Goal: Find specific page/section: Find specific page/section

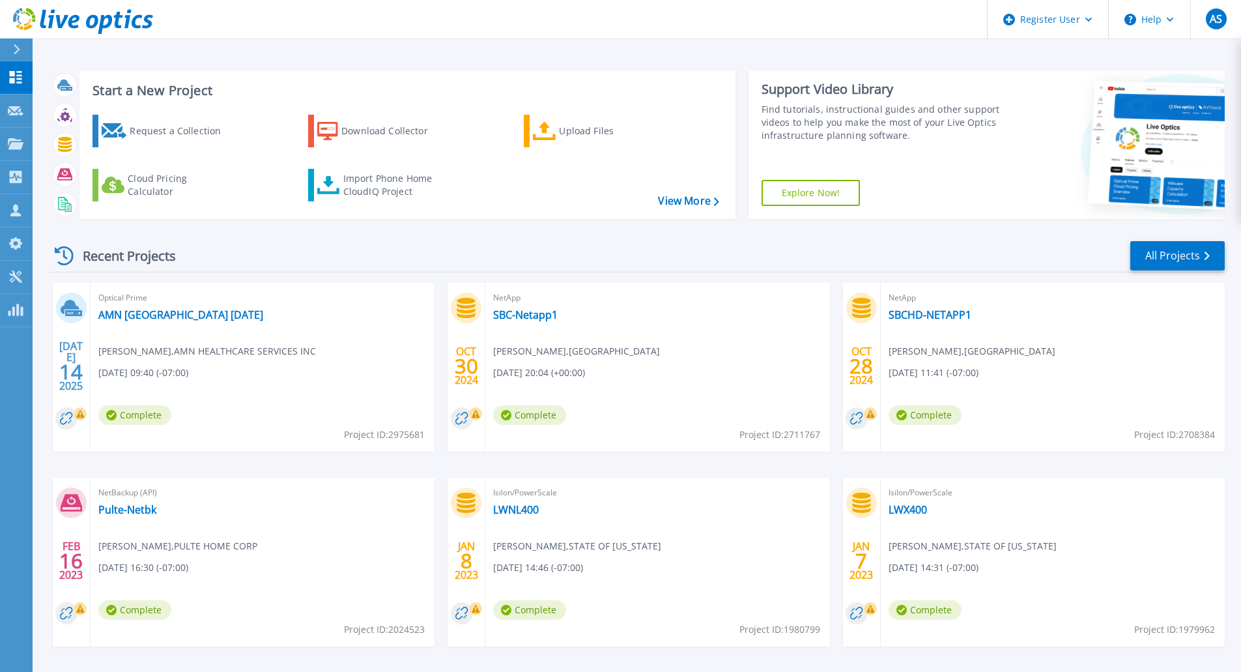
click at [15, 53] on icon at bounding box center [17, 49] width 7 height 10
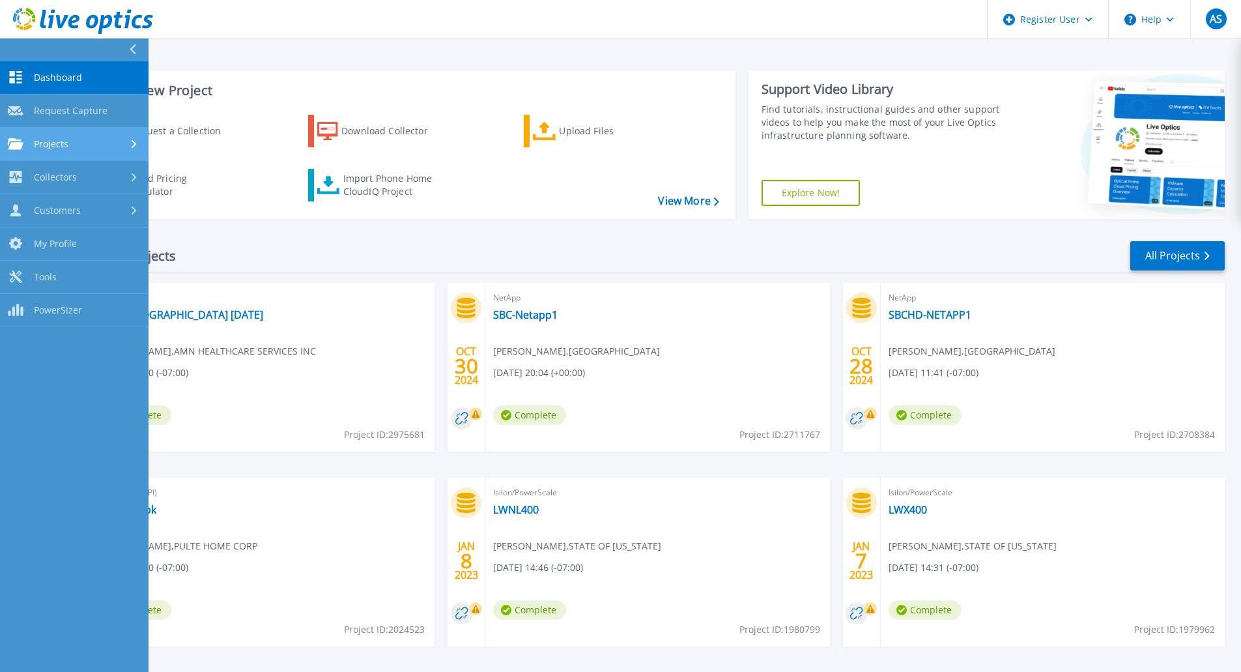
click at [92, 138] on div "Projects" at bounding box center [74, 144] width 133 height 12
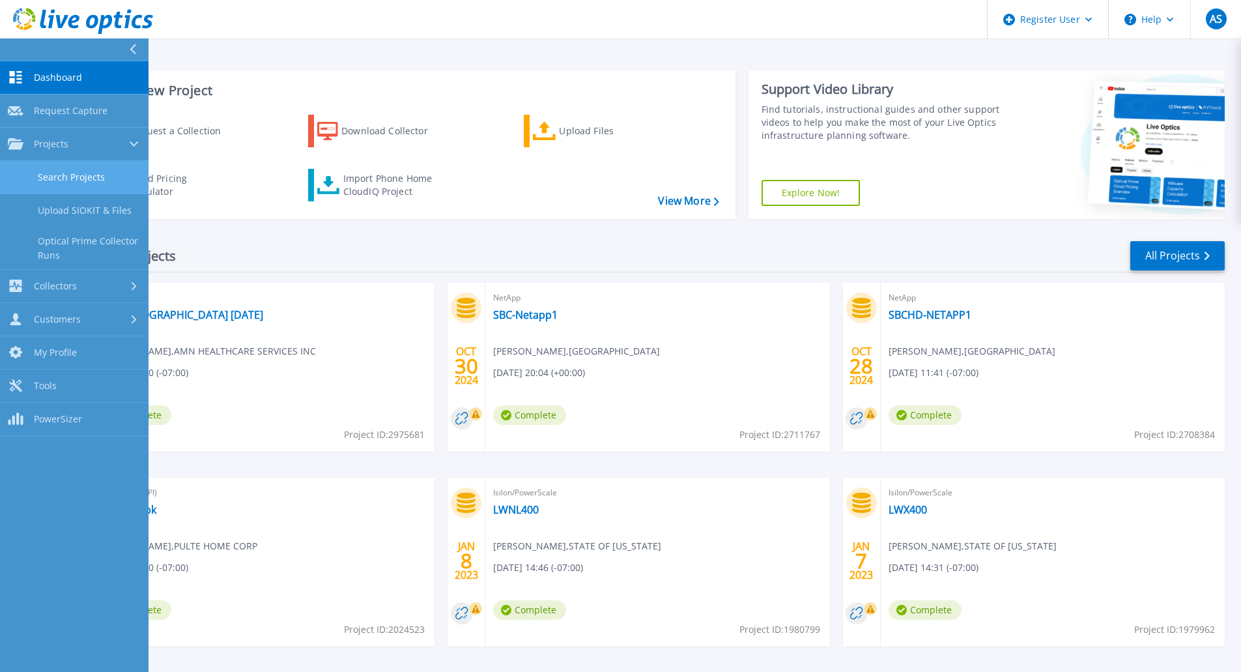
click at [101, 171] on link "Search Projects" at bounding box center [74, 177] width 149 height 33
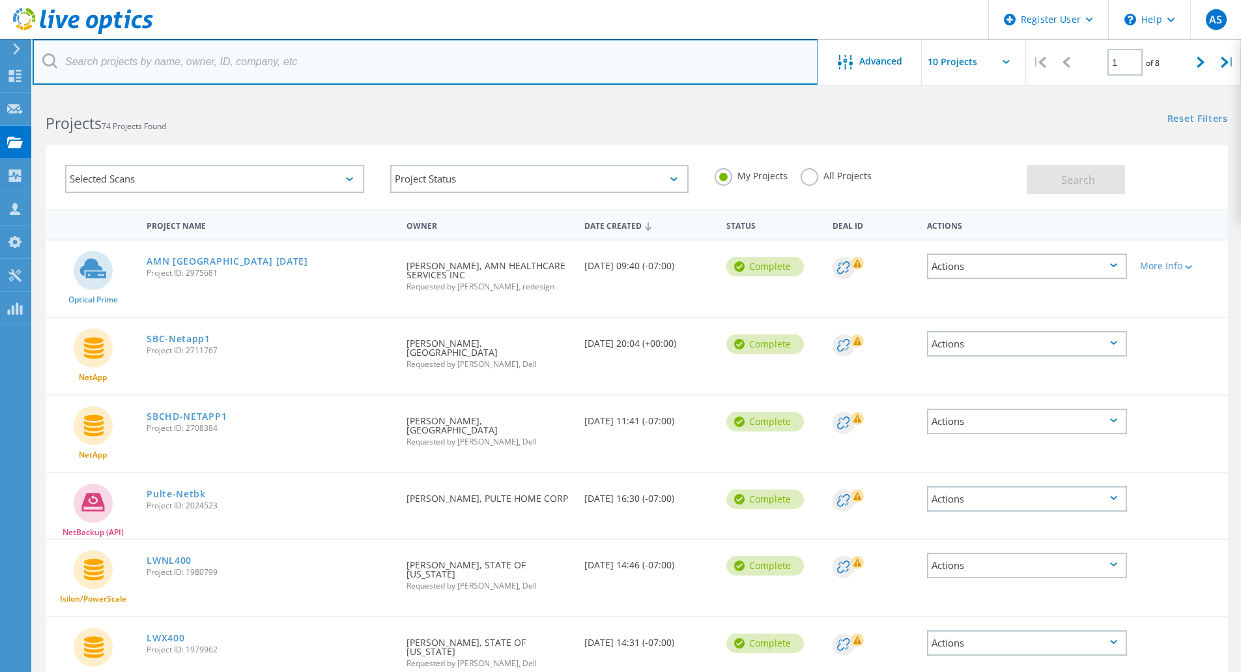
click at [687, 75] on input "text" at bounding box center [426, 62] width 786 height 46
click at [310, 63] on input "text" at bounding box center [426, 62] width 786 height 46
paste input "Chris.Smith@northwestern.com"
type input "Chris.Smith@northwestern.com"
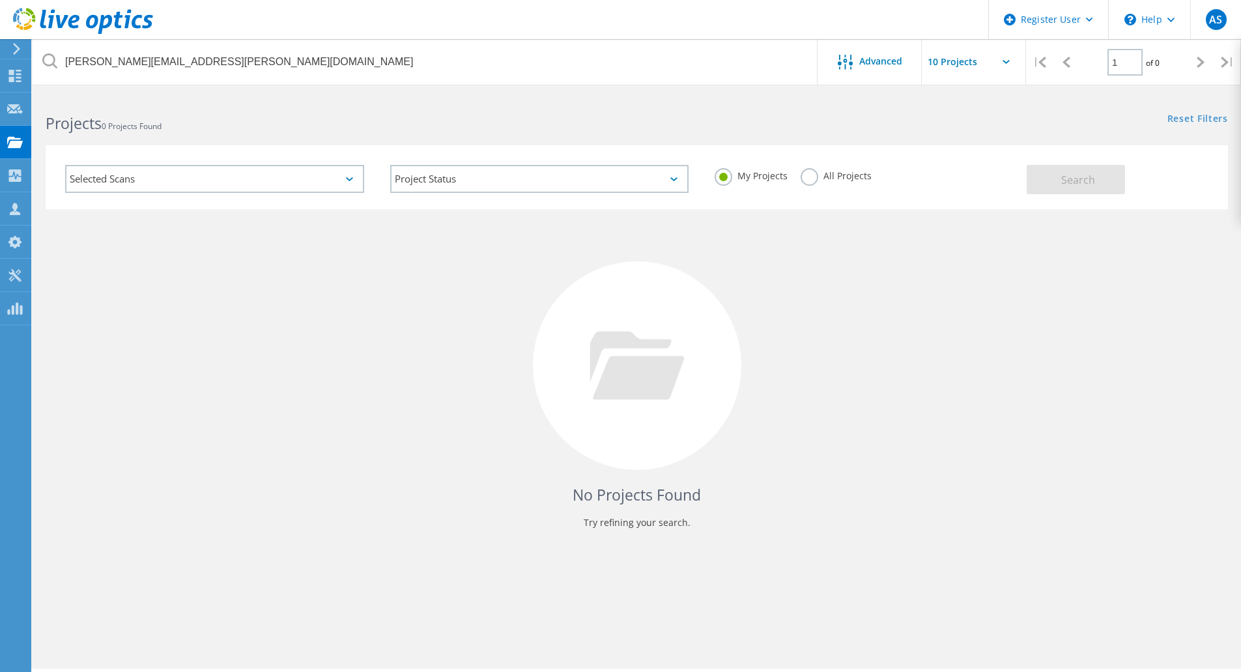
click at [61, 324] on div "No Projects Found Try refining your search." at bounding box center [637, 377] width 1183 height 337
click at [15, 80] on icon at bounding box center [15, 76] width 16 height 12
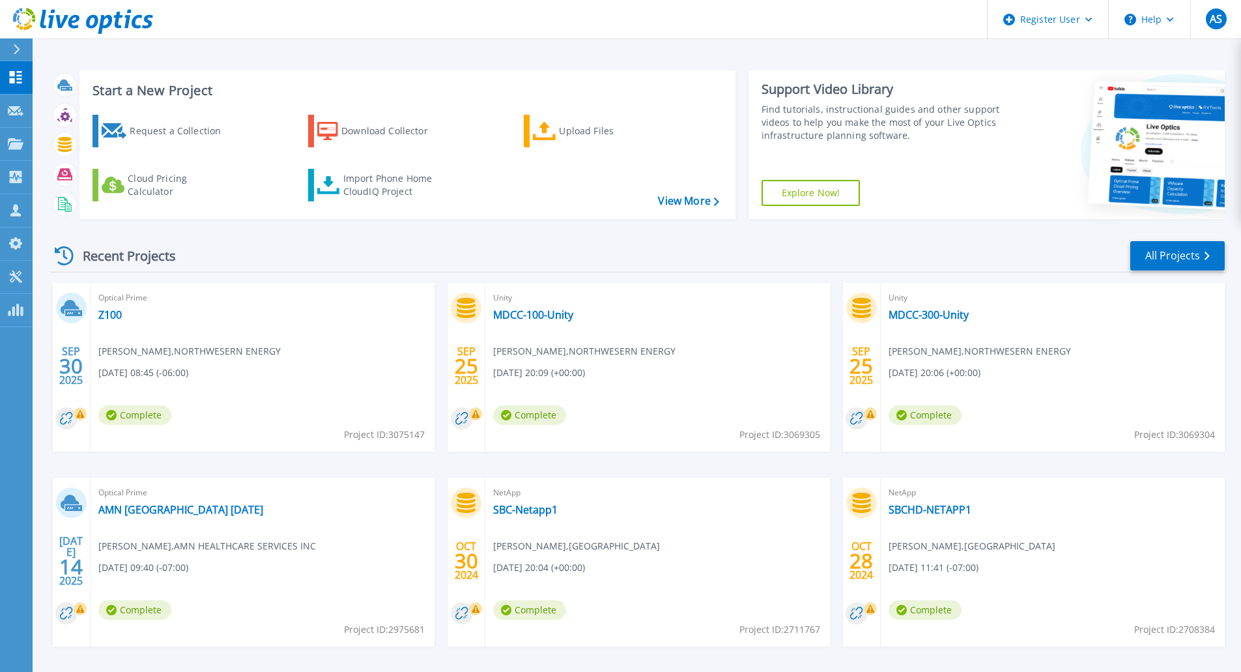
click at [251, 336] on div "Optical Prime Z100 Chris Smith , NORTHWESERN ENERGY 09/30/2025, 08:45 (-06:00) …" at bounding box center [263, 367] width 344 height 169
click at [109, 313] on link "Z100" at bounding box center [109, 314] width 23 height 13
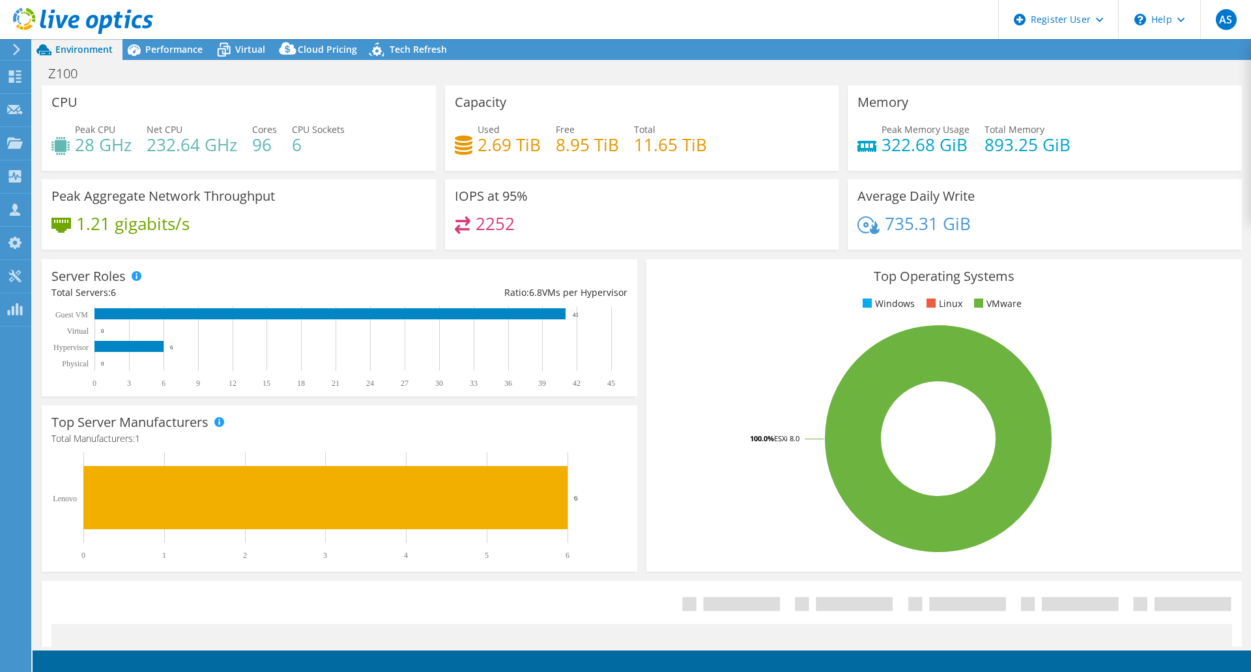
select select "USD"
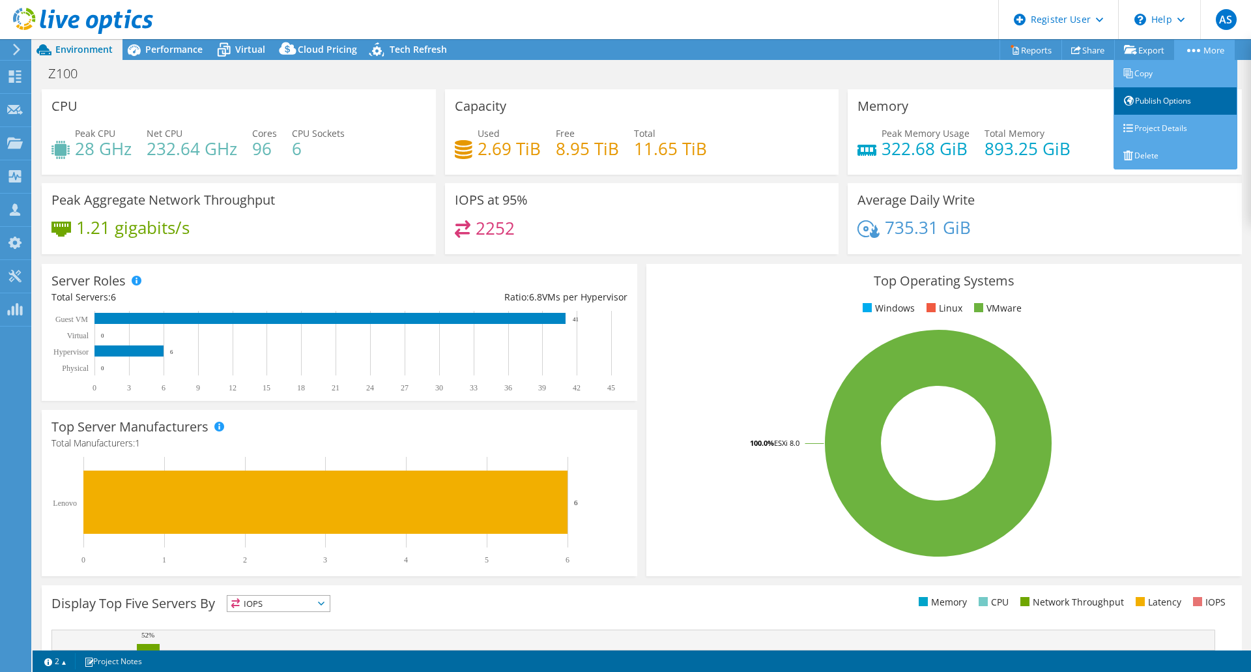
click at [1193, 98] on link "Publish Options" at bounding box center [1176, 100] width 124 height 27
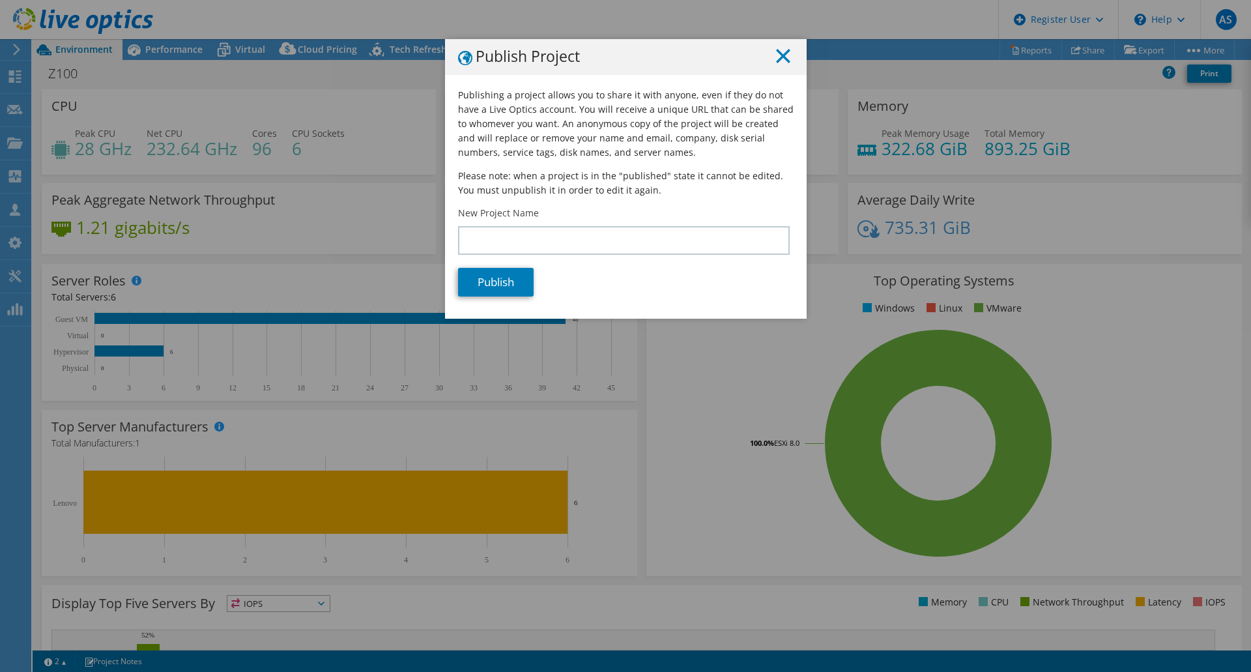
click at [781, 57] on icon at bounding box center [783, 56] width 14 height 14
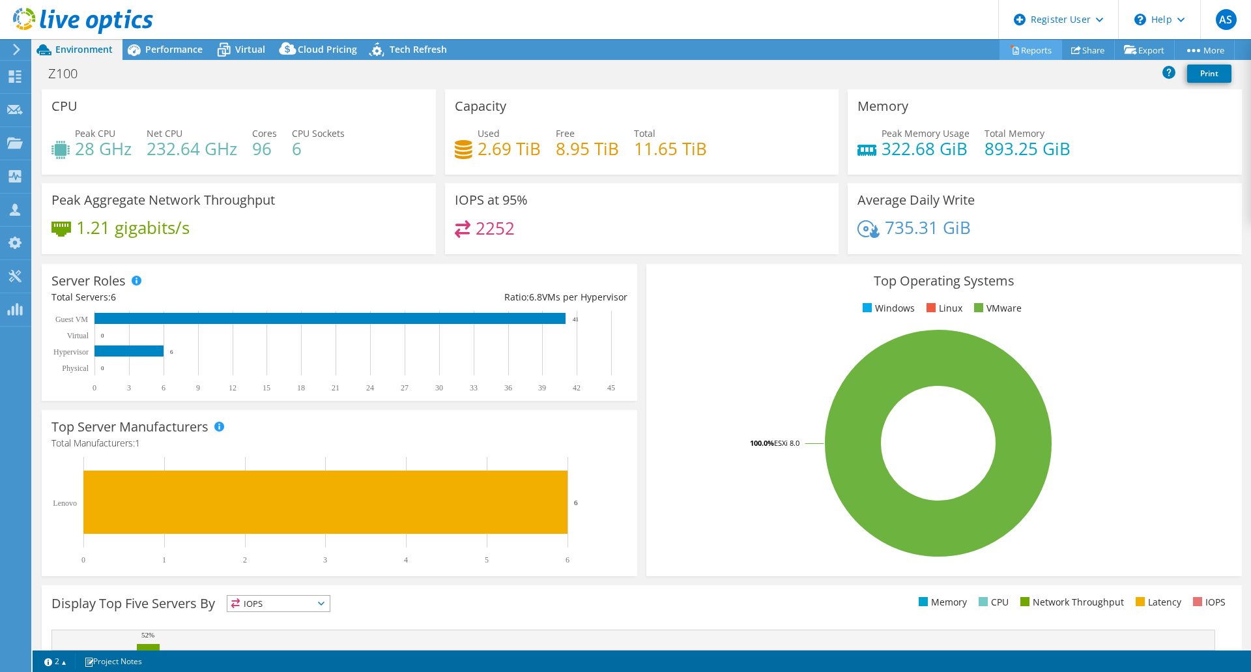
click at [1025, 51] on link "Reports" at bounding box center [1031, 50] width 63 height 20
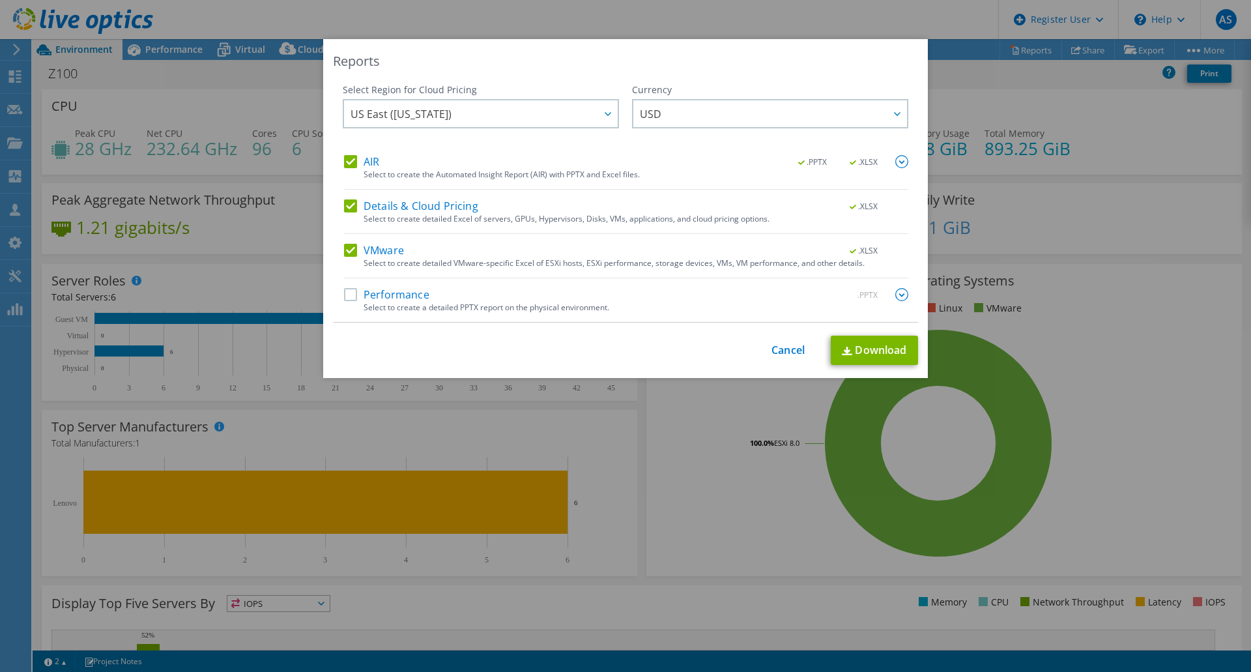
click at [394, 293] on label "Performance" at bounding box center [386, 294] width 85 height 13
click at [0, 0] on input "Performance" at bounding box center [0, 0] width 0 height 0
click at [886, 345] on link "Download" at bounding box center [874, 350] width 87 height 29
click at [791, 349] on link "Cancel" at bounding box center [788, 350] width 33 height 12
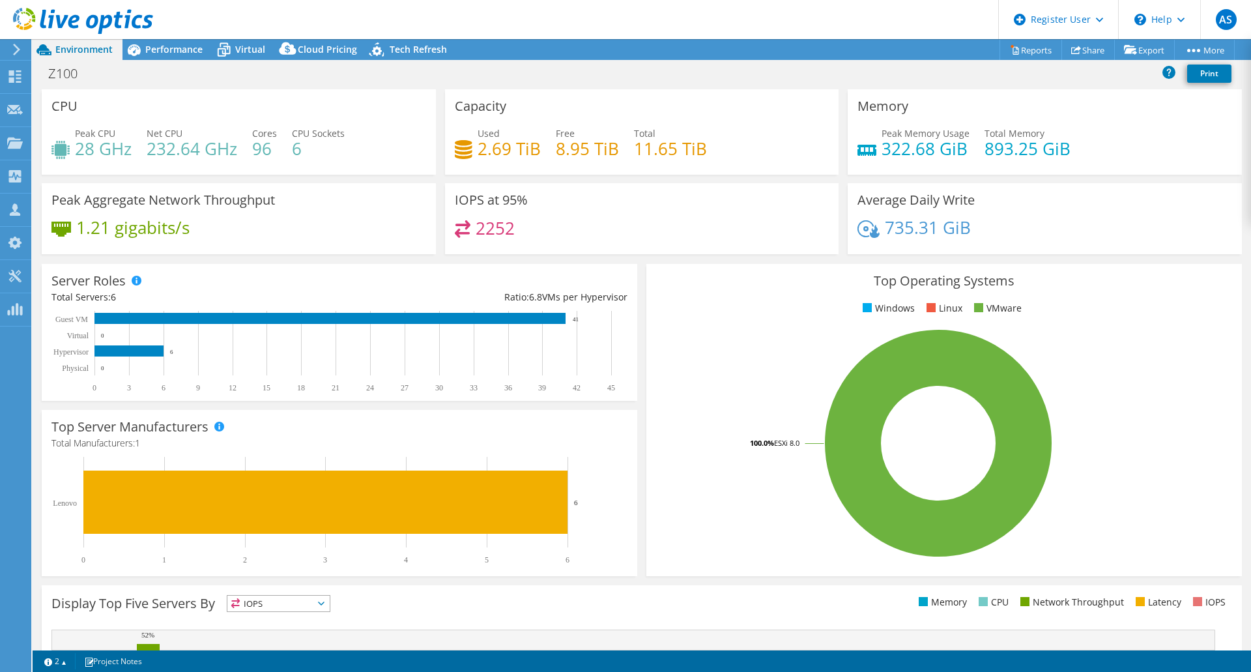
click at [16, 50] on icon at bounding box center [17, 50] width 10 height 12
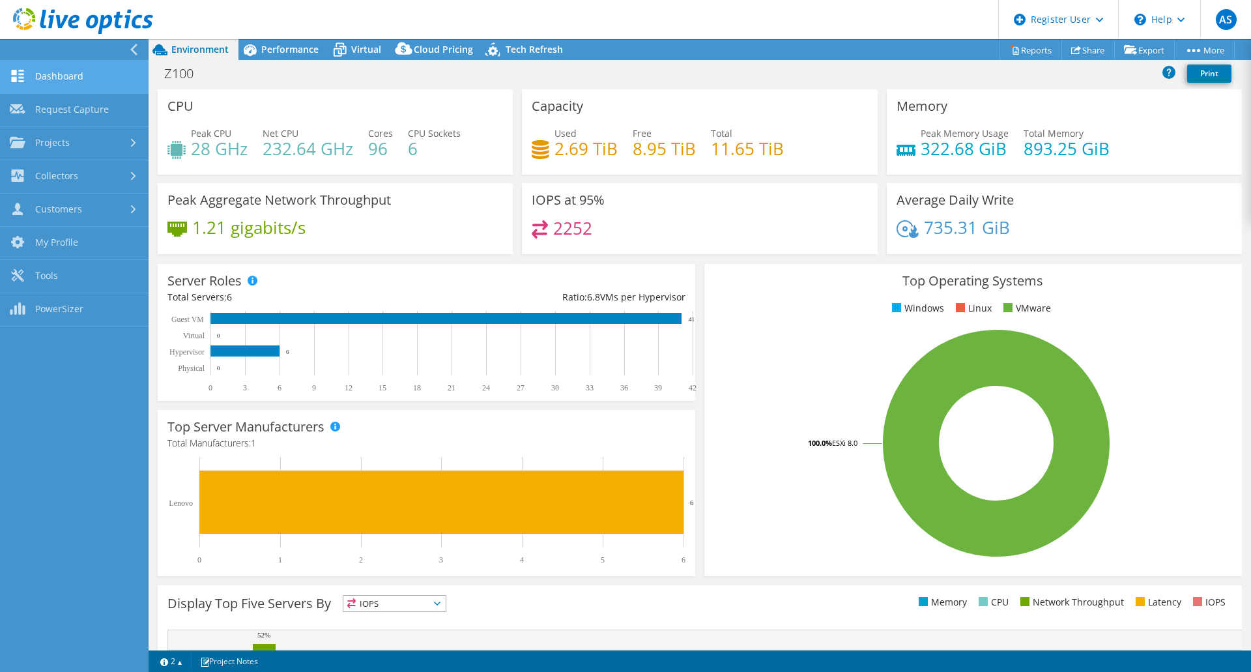
click at [79, 66] on link "Dashboard" at bounding box center [74, 77] width 149 height 33
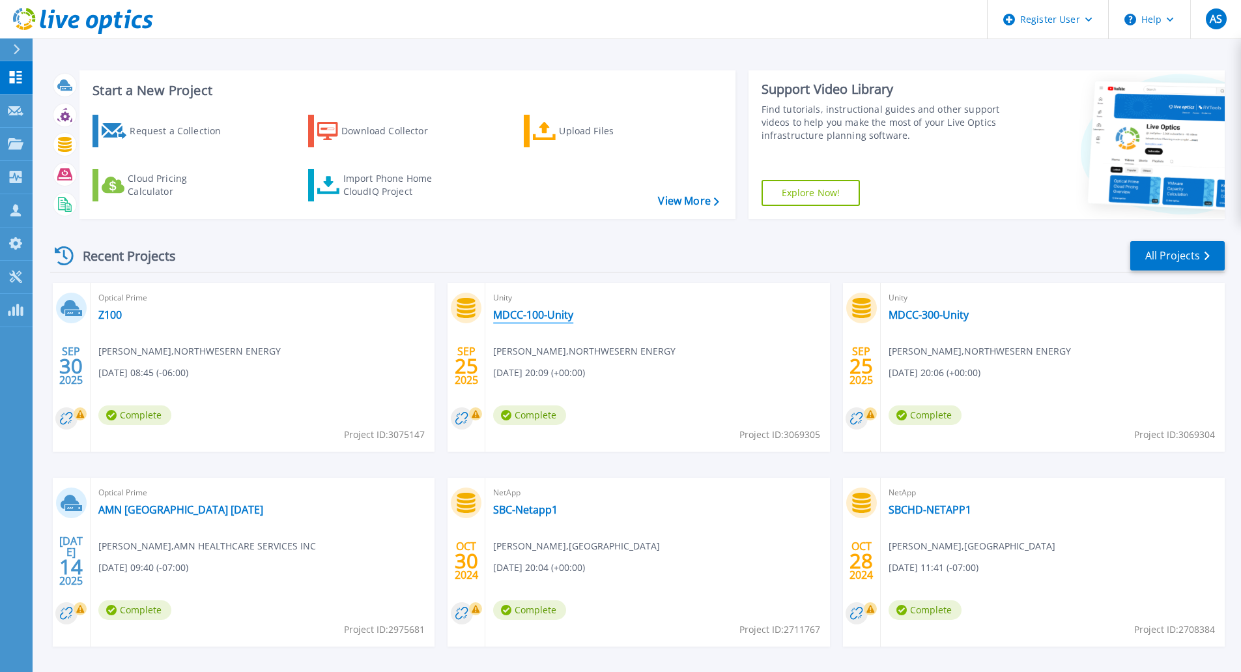
click at [525, 311] on link "MDCC-100-Unity" at bounding box center [533, 314] width 80 height 13
click at [925, 315] on link "MDCC-300-Unity" at bounding box center [929, 314] width 80 height 13
click at [117, 309] on link "Z100" at bounding box center [109, 314] width 23 height 13
